Goal: Task Accomplishment & Management: Manage account settings

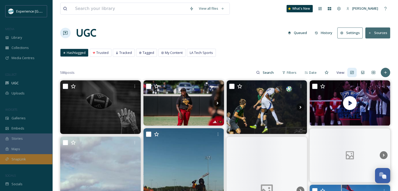
click at [20, 160] on span "SnapLink" at bounding box center [19, 159] width 14 height 5
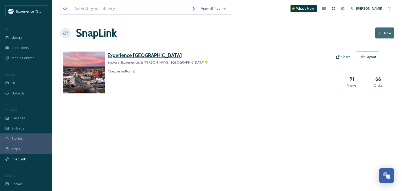
click at [134, 56] on h3 "Experience [GEOGRAPHIC_DATA]" at bounding box center [158, 56] width 101 height 8
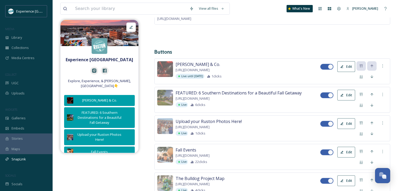
scroll to position [109, 0]
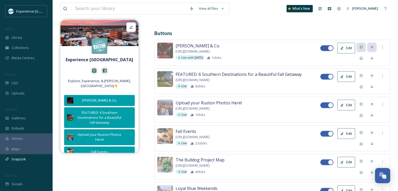
click at [345, 76] on button "Edit" at bounding box center [346, 76] width 18 height 11
click at [330, 77] on div at bounding box center [330, 76] width 5 height 5
checkbox input "false"
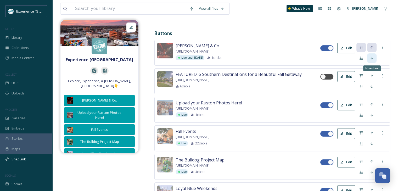
click at [369, 55] on div "Move down" at bounding box center [371, 57] width 9 height 9
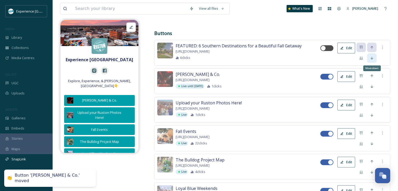
click at [371, 56] on icon at bounding box center [372, 58] width 4 height 4
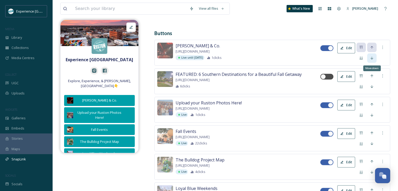
click at [373, 60] on div "Move down" at bounding box center [371, 57] width 9 height 9
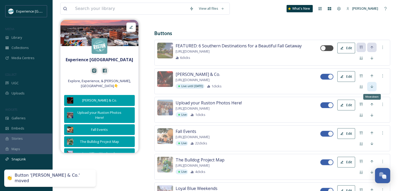
click at [372, 85] on icon at bounding box center [372, 87] width 4 height 4
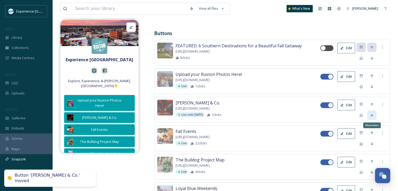
click at [371, 115] on icon at bounding box center [372, 115] width 4 height 4
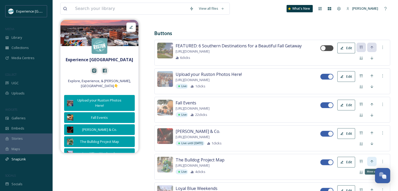
click at [371, 160] on div "Move up" at bounding box center [371, 161] width 9 height 9
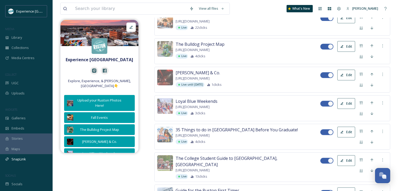
scroll to position [196, 0]
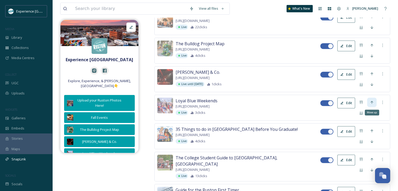
click at [372, 106] on div "Move up" at bounding box center [371, 102] width 9 height 9
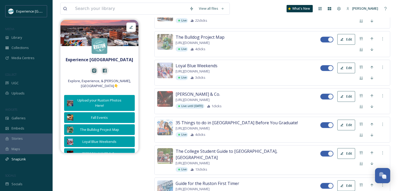
scroll to position [200, 0]
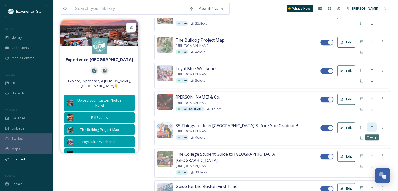
click at [374, 128] on icon at bounding box center [372, 127] width 4 height 4
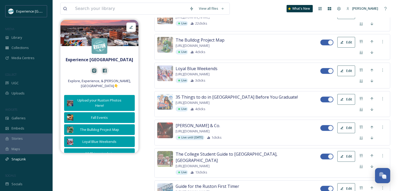
click at [330, 99] on div at bounding box center [330, 99] width 5 height 5
checkbox input "false"
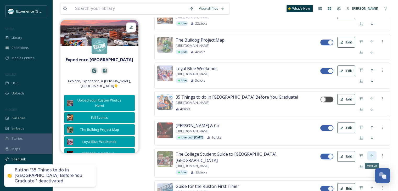
click at [370, 157] on icon at bounding box center [372, 156] width 4 height 4
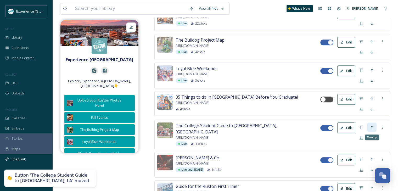
click at [371, 125] on icon at bounding box center [372, 127] width 4 height 4
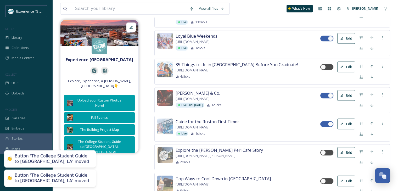
scroll to position [265, 0]
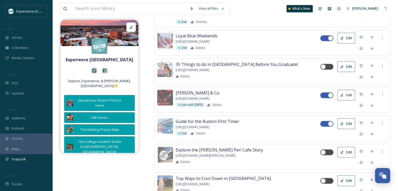
click at [330, 121] on div at bounding box center [330, 123] width 5 height 5
checkbox input "false"
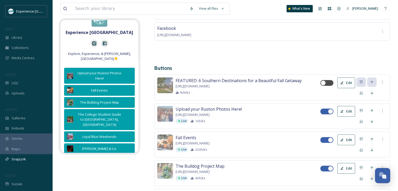
scroll to position [74, 0]
click at [349, 82] on button "Edit" at bounding box center [346, 82] width 18 height 11
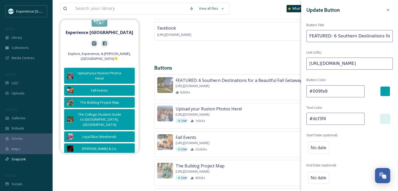
click at [335, 36] on input "FEATURED: 6 Southern Destinations for a Beautiful Fall Getaway" at bounding box center [350, 36] width 86 height 12
type input "GSU Homecoming Guide"
click at [335, 63] on input "[URL][DOMAIN_NAME]" at bounding box center [350, 64] width 86 height 12
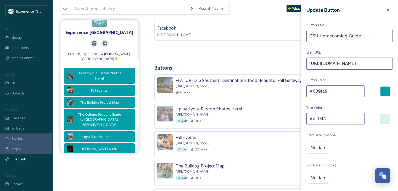
click at [335, 63] on input "[URL][DOMAIN_NAME]" at bounding box center [350, 64] width 86 height 12
paste input "[DOMAIN_NAME][URL]"
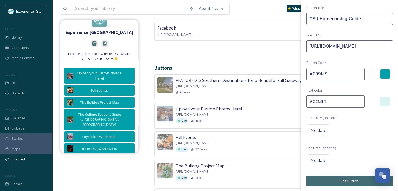
type input "[URL][DOMAIN_NAME]"
click at [346, 180] on button "Edit Button" at bounding box center [350, 181] width 86 height 11
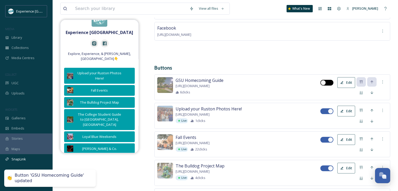
click at [325, 81] on div at bounding box center [323, 82] width 5 height 5
checkbox input "true"
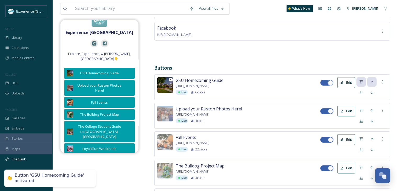
click at [166, 85] on img at bounding box center [165, 85] width 16 height 16
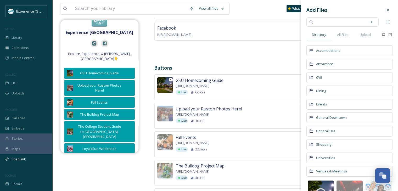
click at [170, 78] on icon at bounding box center [170, 79] width 3 height 3
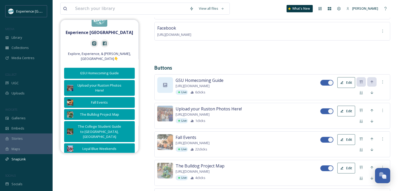
click at [162, 85] on div at bounding box center [165, 85] width 16 height 16
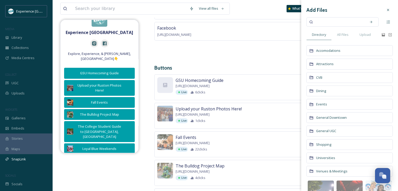
scroll to position [35, 0]
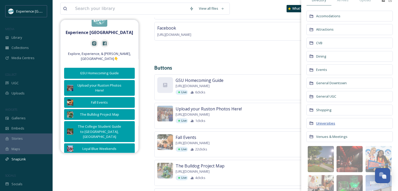
click at [333, 122] on span "Universities" at bounding box center [325, 123] width 19 height 5
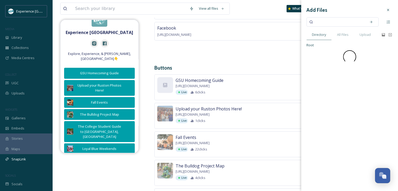
scroll to position [0, 0]
click at [323, 55] on span "Grambling" at bounding box center [324, 55] width 16 height 5
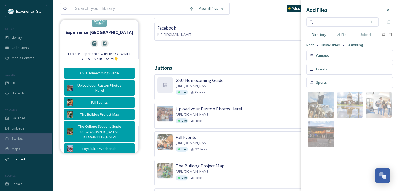
click at [323, 55] on span "Campus" at bounding box center [322, 55] width 13 height 5
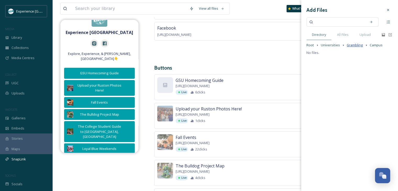
click at [351, 44] on span "Grambling" at bounding box center [355, 45] width 16 height 5
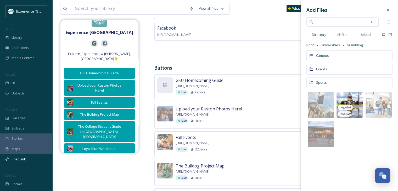
click at [350, 101] on img at bounding box center [350, 105] width 26 height 26
click at [320, 83] on span "Sports" at bounding box center [321, 82] width 11 height 5
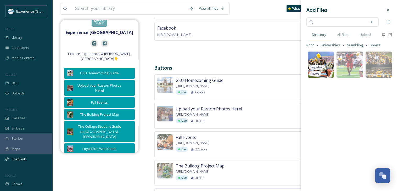
click at [328, 62] on img at bounding box center [321, 65] width 26 height 26
click at [387, 11] on icon at bounding box center [388, 10] width 4 height 4
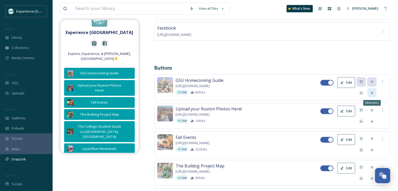
click at [372, 93] on icon at bounding box center [372, 92] width 3 height 3
